Goal: Information Seeking & Learning: Learn about a topic

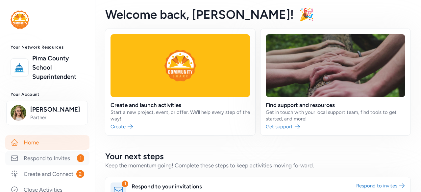
click at [56, 166] on link "Respond to Invites 1" at bounding box center [47, 158] width 84 height 14
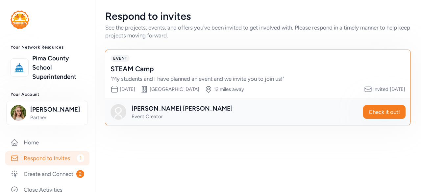
click at [192, 74] on div "STEAM Camp " My students and I have planned an event and we invite you to join …" at bounding box center [257, 73] width 294 height 18
click at [387, 113] on span "Check it out!" at bounding box center [383, 112] width 31 height 8
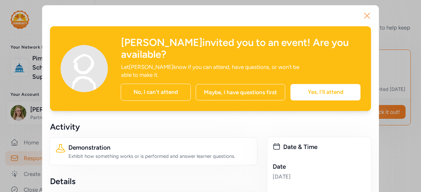
click at [363, 14] on icon "button" at bounding box center [366, 16] width 11 height 11
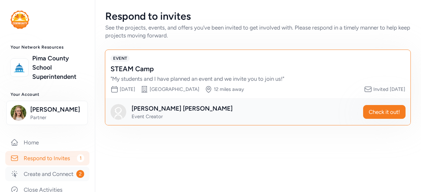
scroll to position [32, 0]
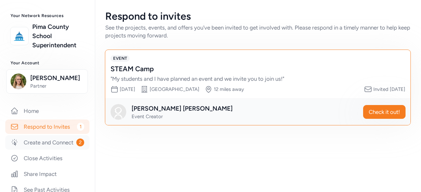
click at [45, 150] on link "Create and Connect 2" at bounding box center [47, 142] width 84 height 14
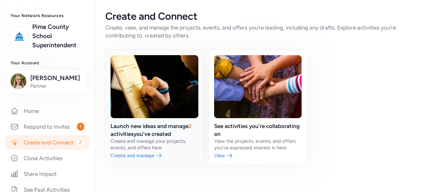
click at [150, 137] on link at bounding box center [154, 107] width 98 height 114
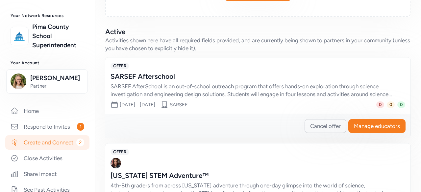
scroll to position [162, 0]
click at [216, 84] on div "SARSEF AfterSchool is an out-of-school outreach program that offers hands-on ex…" at bounding box center [250, 90] width 281 height 16
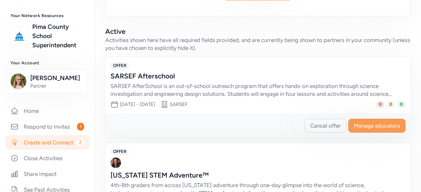
click at [380, 125] on span "Manage educators" at bounding box center [377, 126] width 46 height 8
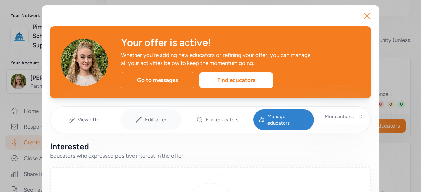
click at [146, 117] on span "Edit offer" at bounding box center [155, 120] width 21 height 7
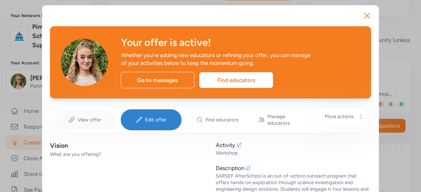
click at [96, 117] on span "View offer" at bounding box center [89, 120] width 23 height 7
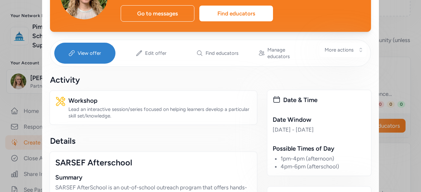
scroll to position [67, 0]
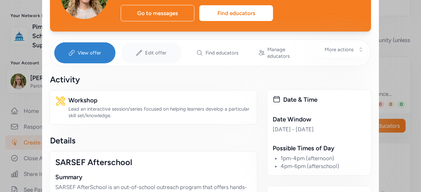
click at [136, 50] on icon at bounding box center [139, 53] width 7 height 7
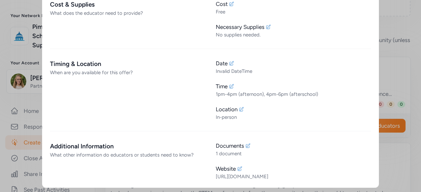
scroll to position [504, 0]
click at [244, 142] on div "Documents" at bounding box center [293, 146] width 155 height 8
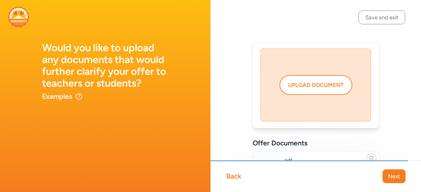
scroll to position [56, 0]
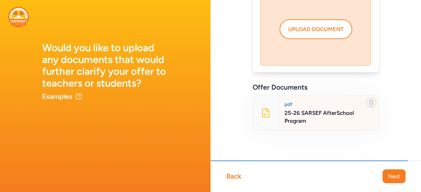
click at [305, 115] on div "25-26 SARSEF AfterSchool Program" at bounding box center [328, 117] width 89 height 16
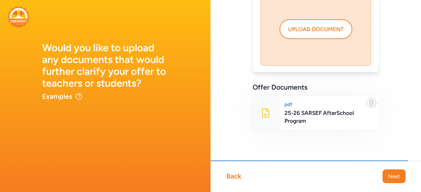
scroll to position [0, 0]
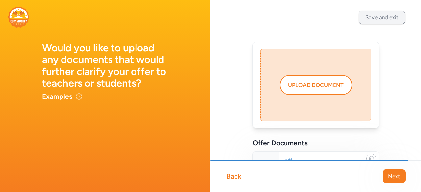
click at [371, 11] on button "Save and exit" at bounding box center [381, 18] width 47 height 14
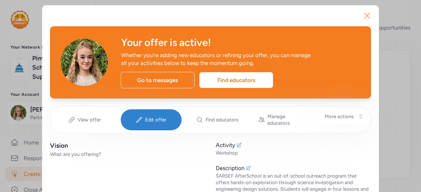
click at [364, 19] on icon "button" at bounding box center [366, 16] width 11 height 11
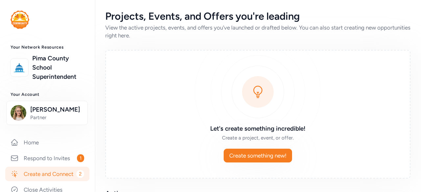
scroll to position [37, 0]
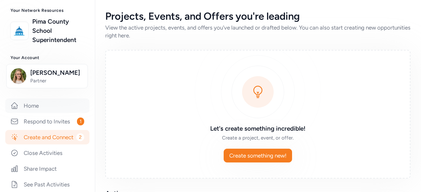
click at [39, 113] on link "Home" at bounding box center [47, 106] width 84 height 14
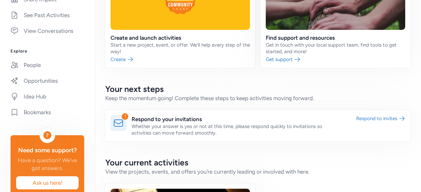
scroll to position [208, 0]
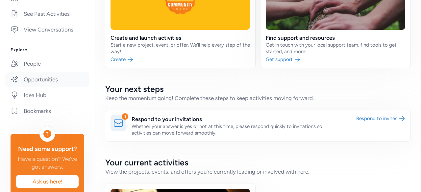
click at [44, 87] on link "Opportunities" at bounding box center [47, 79] width 84 height 14
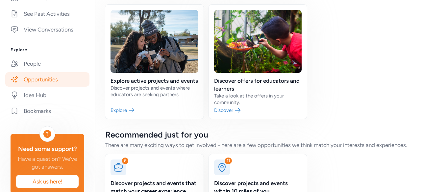
scroll to position [92, 0]
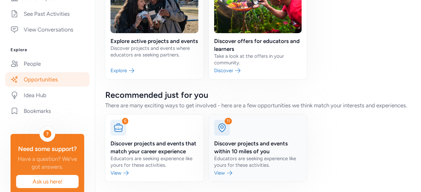
click at [222, 164] on link at bounding box center [258, 148] width 98 height 67
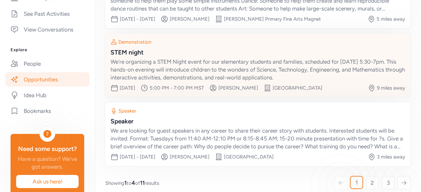
scroll to position [212, 0]
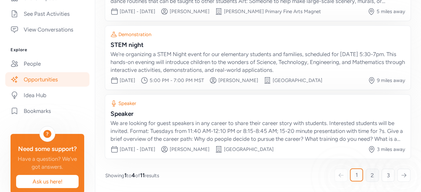
click at [370, 175] on span "2" at bounding box center [371, 176] width 3 height 8
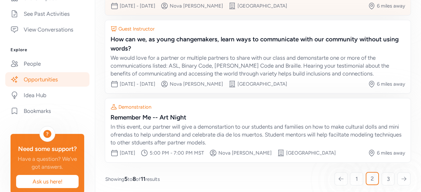
scroll to position [213, 0]
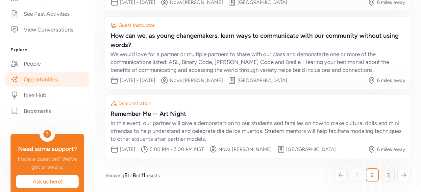
click at [386, 178] on span "3" at bounding box center [387, 176] width 3 height 8
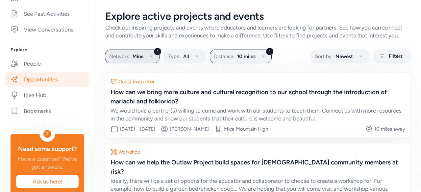
click at [141, 60] on span "Mine" at bounding box center [137, 57] width 11 height 8
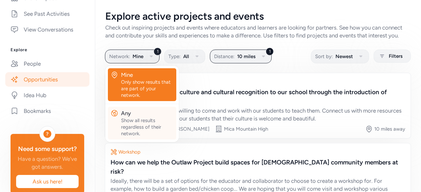
click at [143, 132] on div "Show all results regardless of their network." at bounding box center [147, 127] width 53 height 20
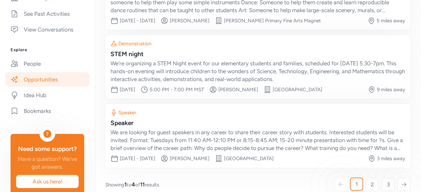
scroll to position [212, 0]
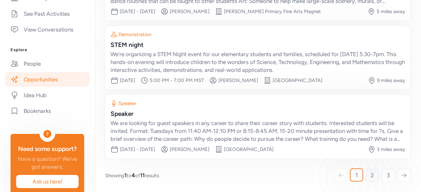
click at [370, 173] on span "2" at bounding box center [371, 176] width 3 height 8
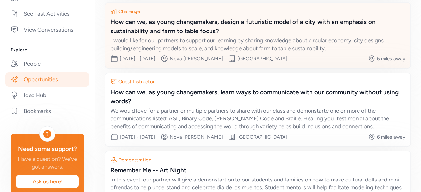
scroll to position [213, 0]
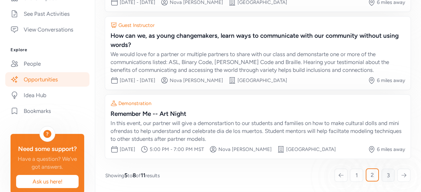
click at [381, 172] on link "3" at bounding box center [387, 175] width 13 height 13
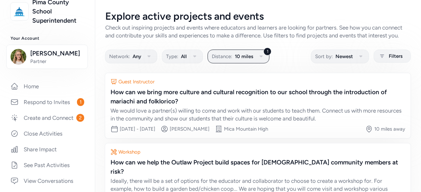
scroll to position [56, 0]
click at [51, 126] on link "Create and Connect 2" at bounding box center [47, 118] width 84 height 14
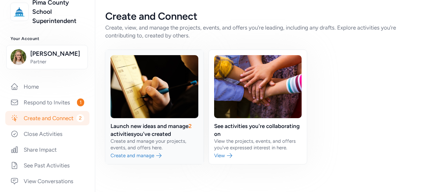
click at [173, 128] on link at bounding box center [154, 107] width 98 height 114
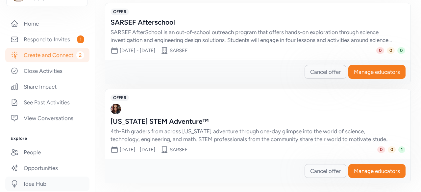
scroll to position [117, 0]
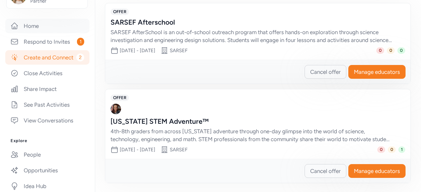
click at [42, 33] on link "Home" at bounding box center [47, 26] width 84 height 14
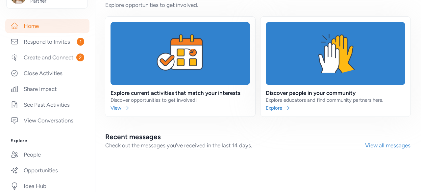
scroll to position [376, 0]
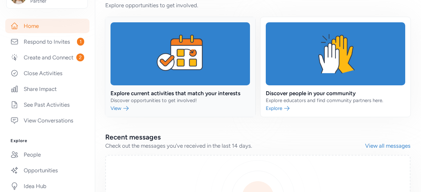
click at [166, 104] on link at bounding box center [180, 67] width 150 height 100
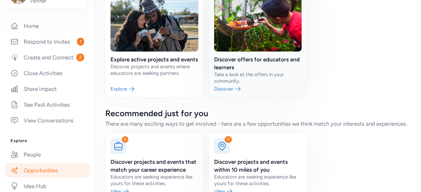
scroll to position [66, 0]
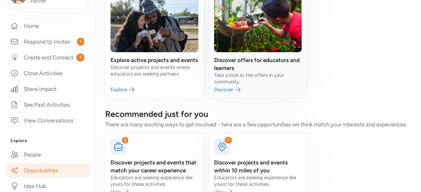
click at [239, 75] on link at bounding box center [258, 41] width 98 height 114
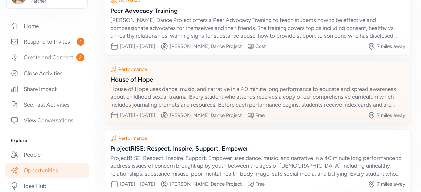
scroll to position [185, 0]
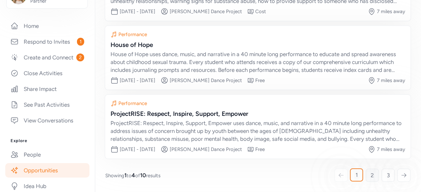
click at [371, 181] on link "2" at bounding box center [371, 175] width 13 height 13
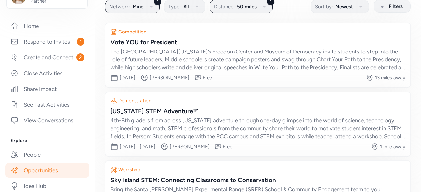
scroll to position [185, 0]
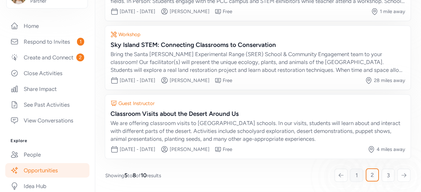
click at [355, 177] on span "1" at bounding box center [356, 176] width 2 height 8
